Goal: Task Accomplishment & Management: Use online tool/utility

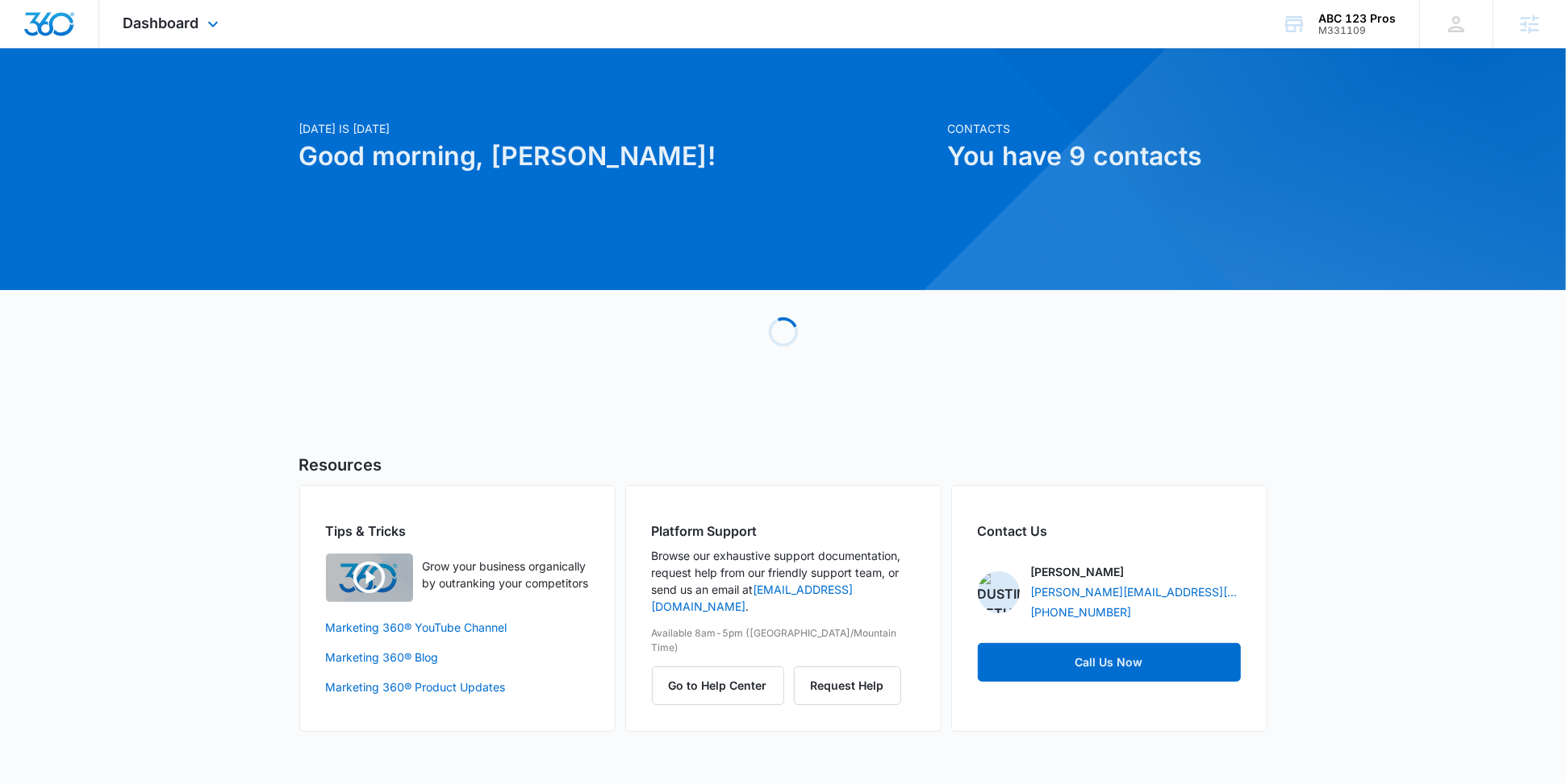
click at [208, 11] on div "Dashboard Apps Reputation Forms CRM Email Social Content Ads Intelligence Files…" at bounding box center [172, 23] width 148 height 48
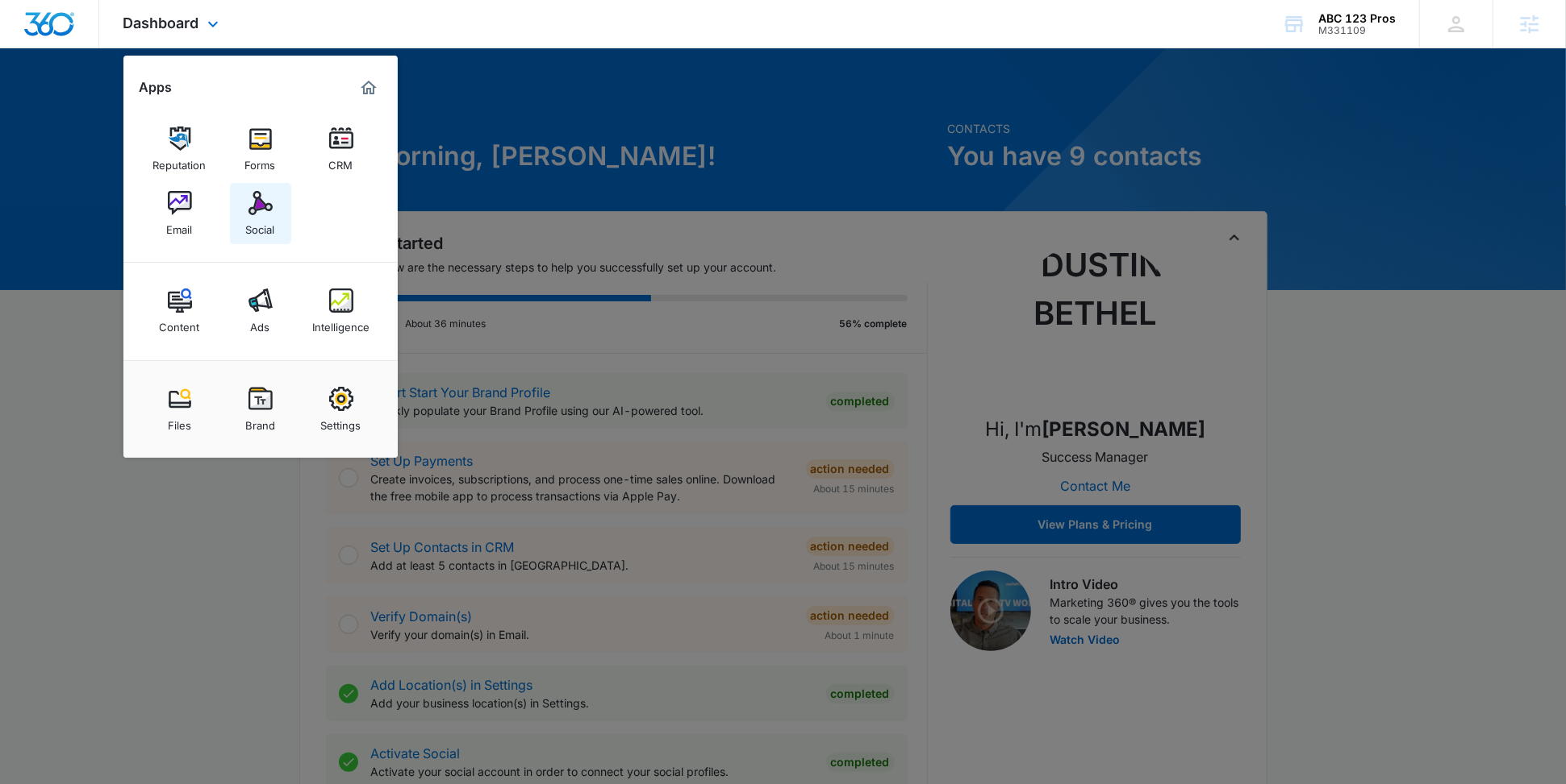
click at [267, 228] on div "Social" at bounding box center [261, 225] width 29 height 21
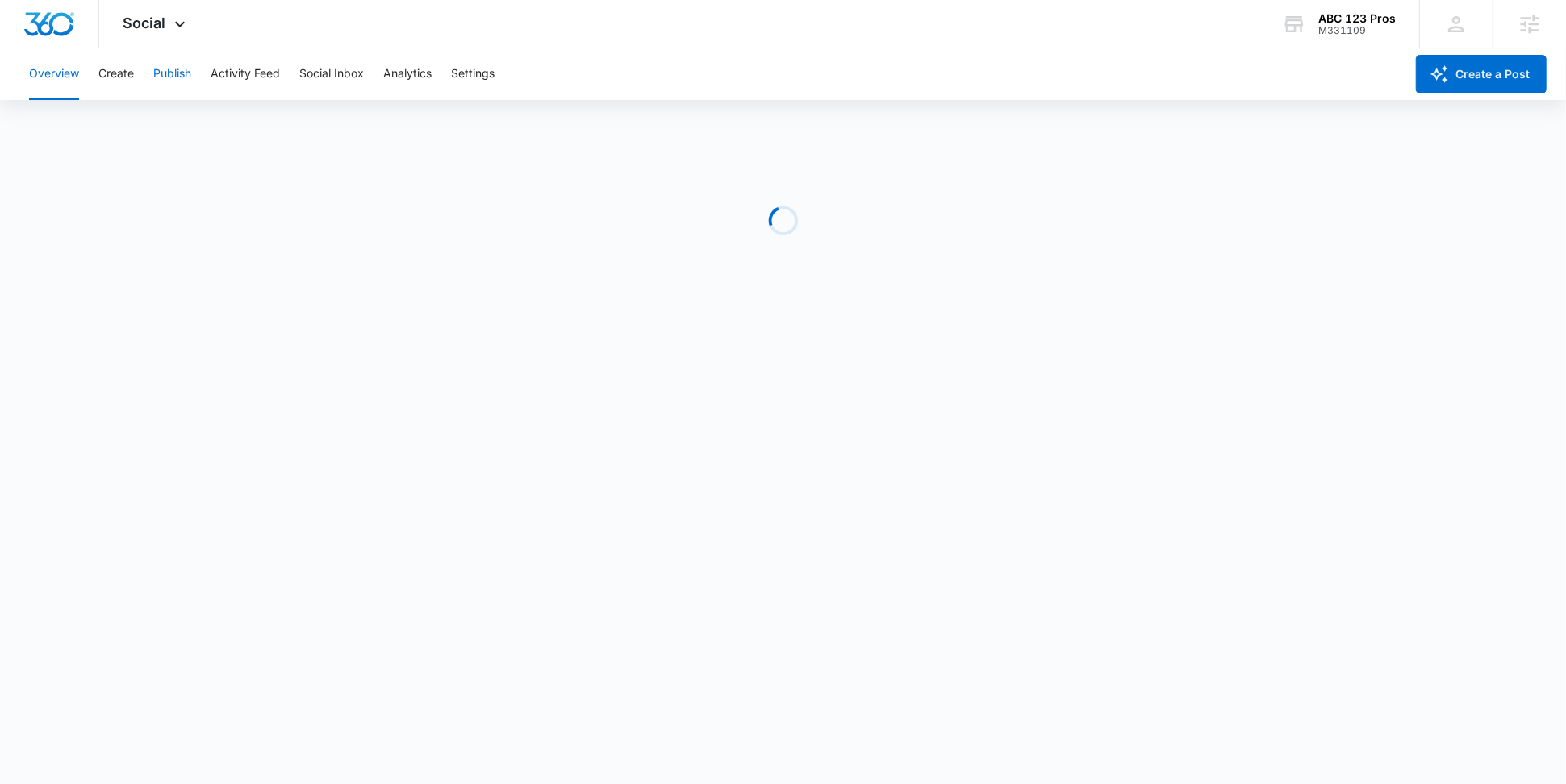
click at [190, 67] on button "Publish" at bounding box center [171, 73] width 38 height 52
click at [121, 118] on button "Schedules" at bounding box center [123, 123] width 55 height 45
click at [61, 114] on button "Calendar" at bounding box center [53, 123] width 48 height 45
click at [130, 80] on button "Create" at bounding box center [116, 73] width 35 height 52
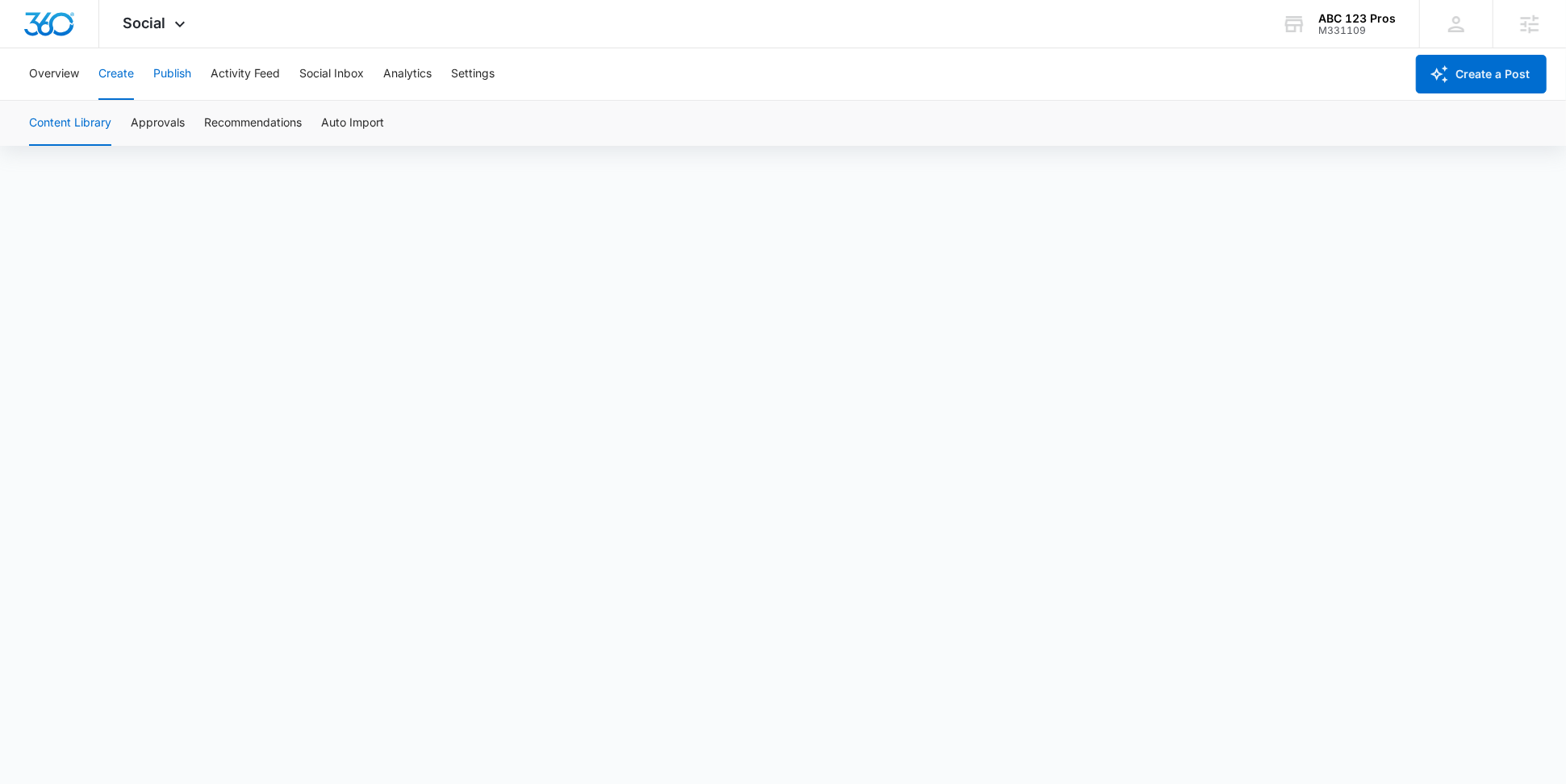
click at [165, 75] on button "Publish" at bounding box center [171, 73] width 38 height 52
